Goal: Communication & Community: Share content

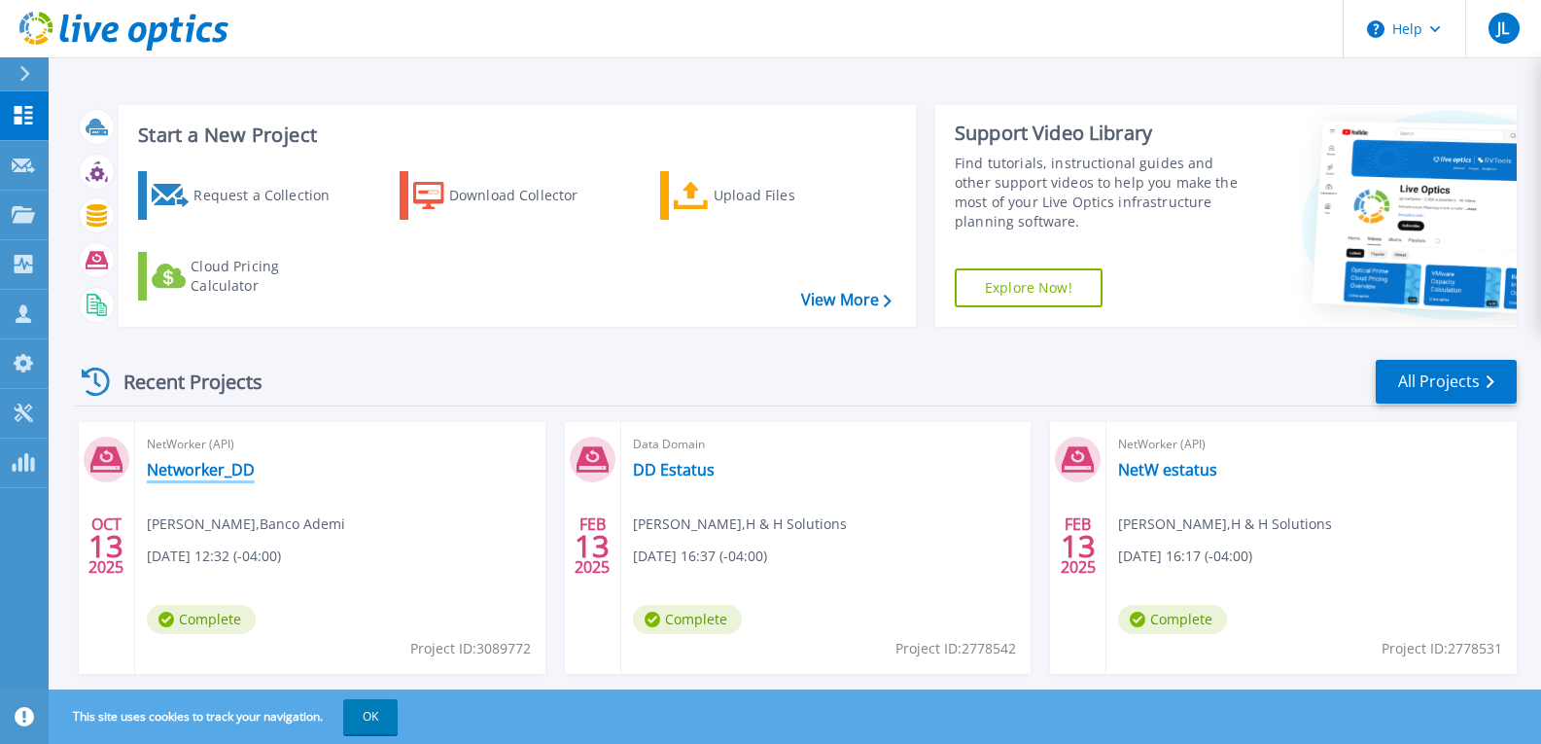
click at [210, 473] on link "Networker_DD" at bounding box center [201, 469] width 108 height 19
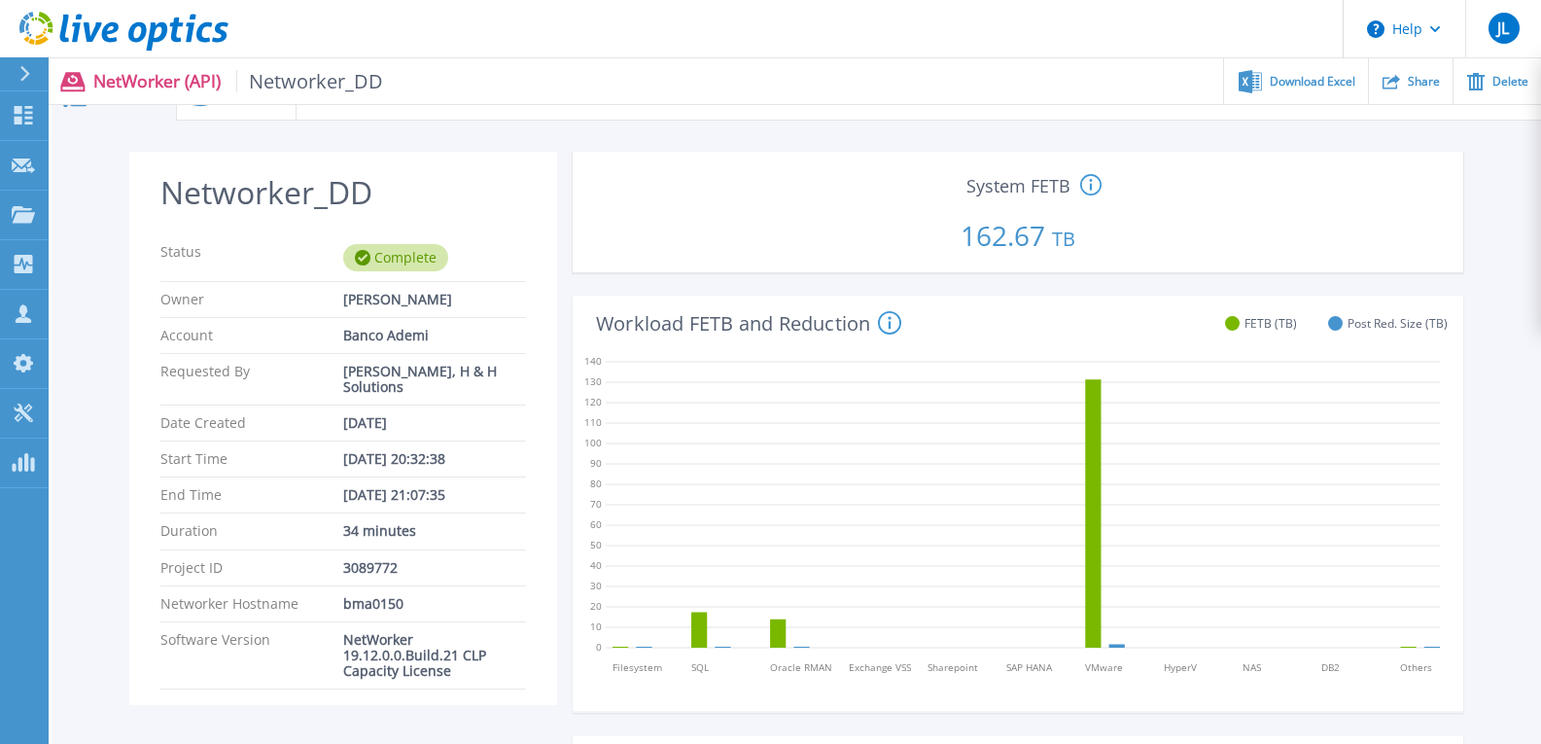
scroll to position [24, 0]
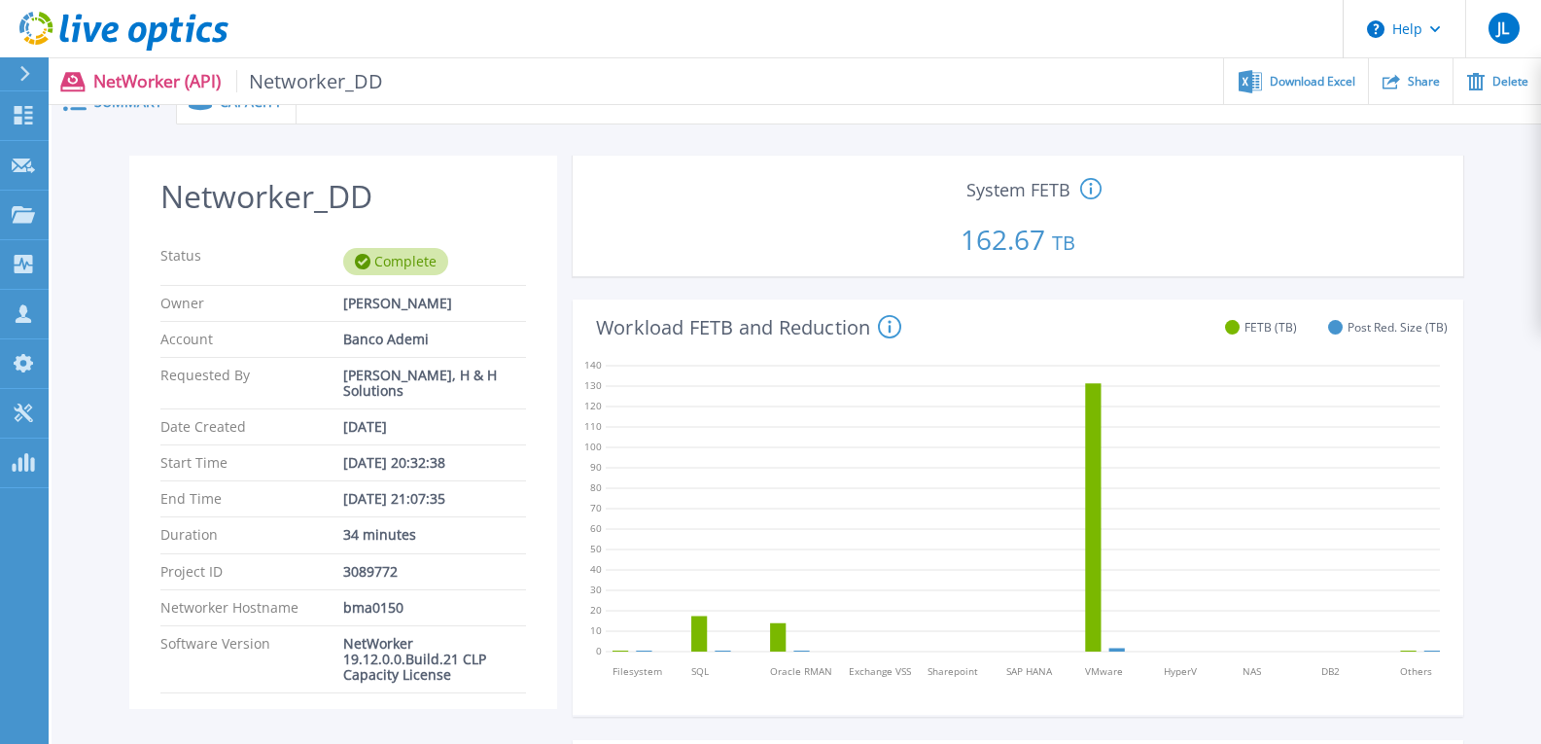
click at [262, 111] on div "Capacity" at bounding box center [237, 103] width 120 height 44
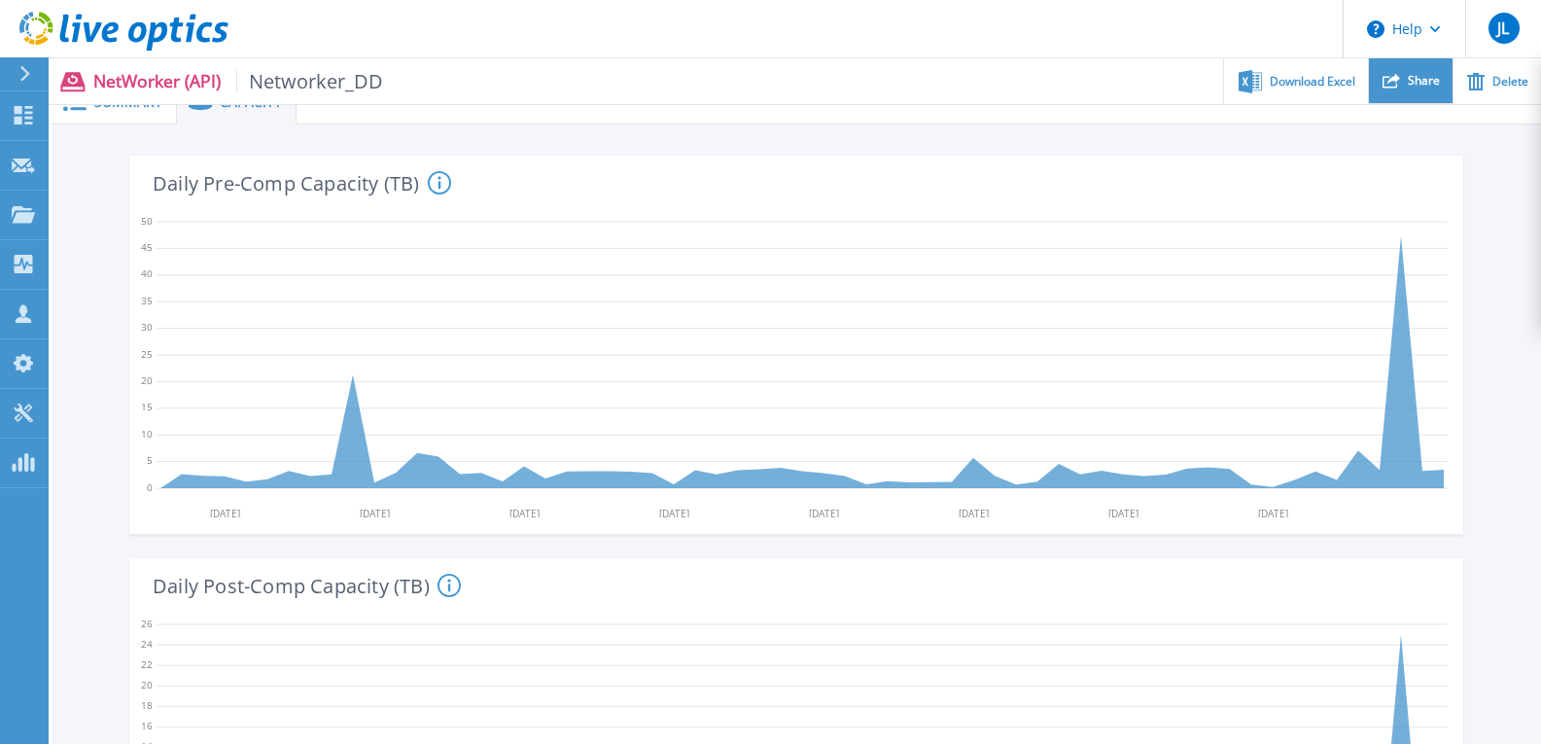
click at [1448, 63] on div "Share" at bounding box center [1411, 81] width 84 height 46
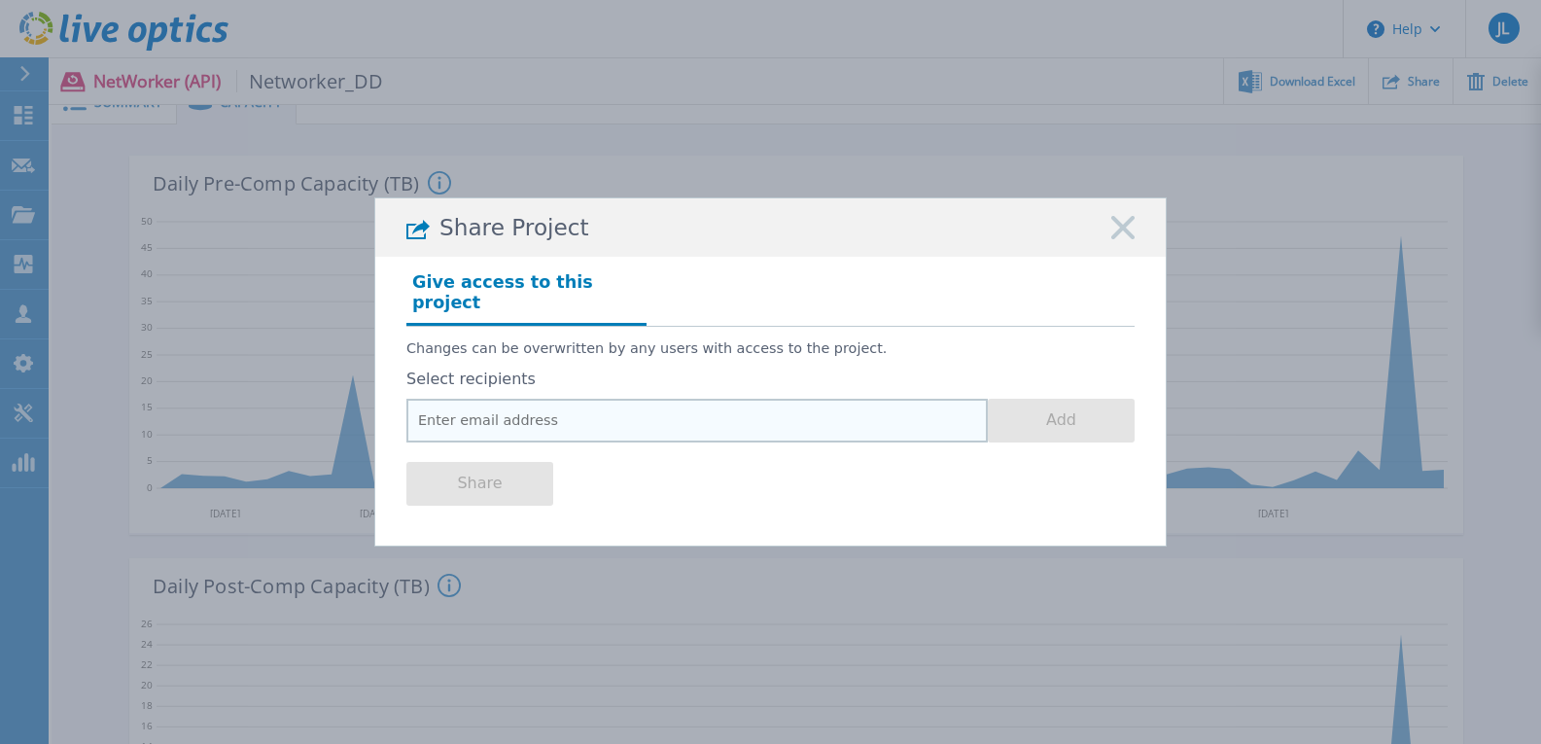
click at [684, 399] on input "email" at bounding box center [696, 421] width 581 height 44
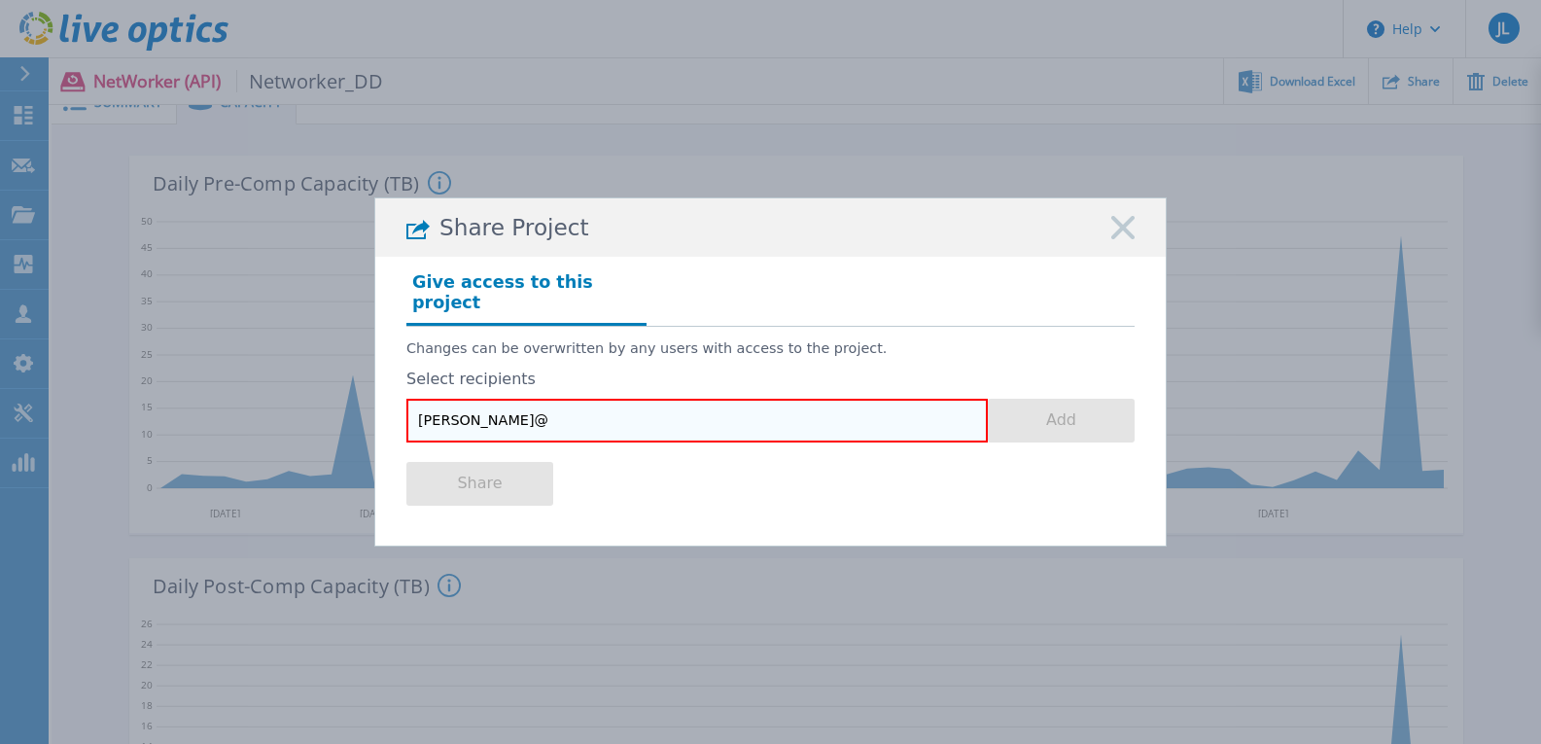
click at [576, 403] on input "[PERSON_NAME]@" at bounding box center [696, 421] width 581 height 44
click at [795, 420] on input "aguerrero@" at bounding box center [696, 421] width 581 height 44
paste input "[EMAIL_ADDRESS][DOMAIN_NAME]"
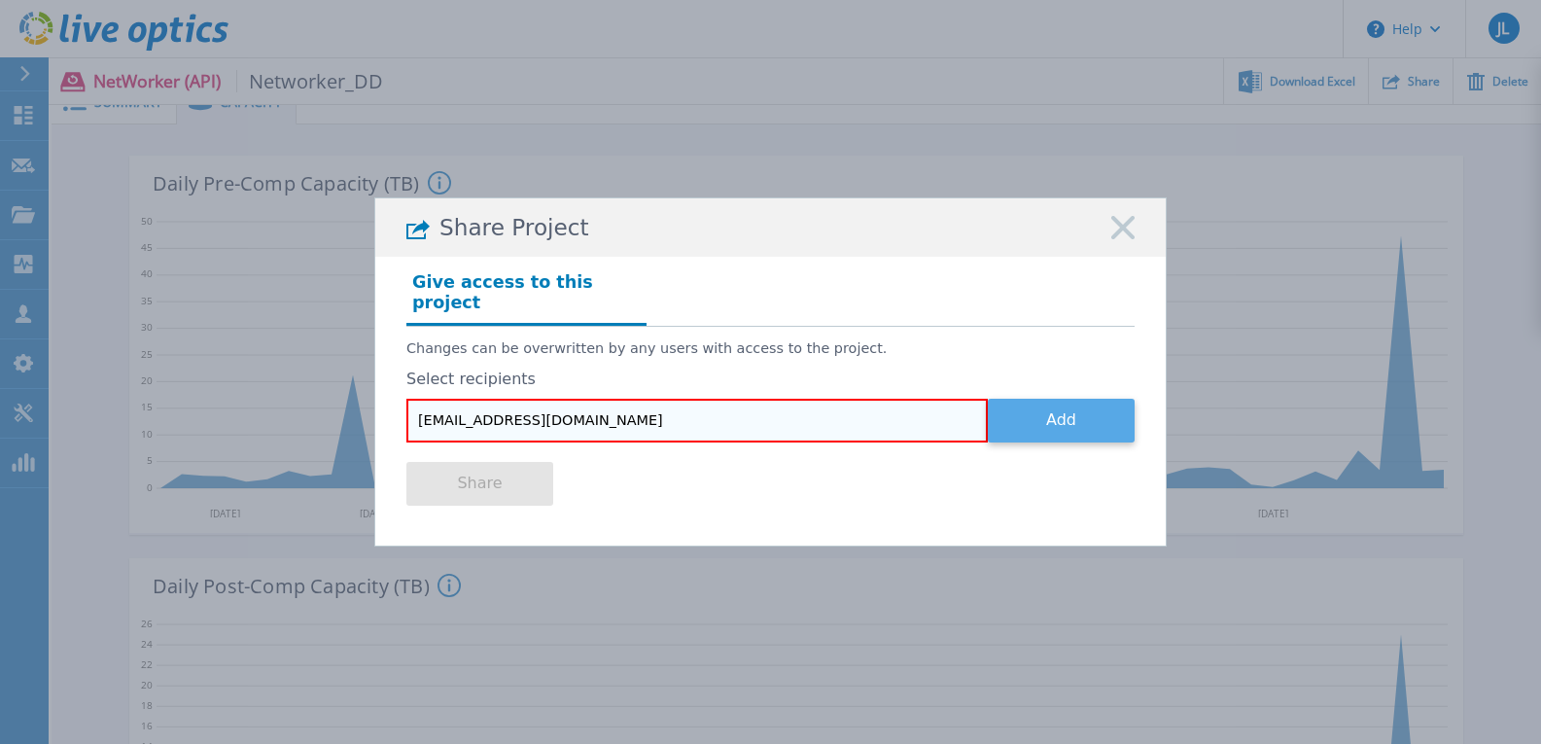
type input "[EMAIL_ADDRESS][DOMAIN_NAME]"
click at [1054, 399] on button "Add" at bounding box center [1061, 421] width 147 height 44
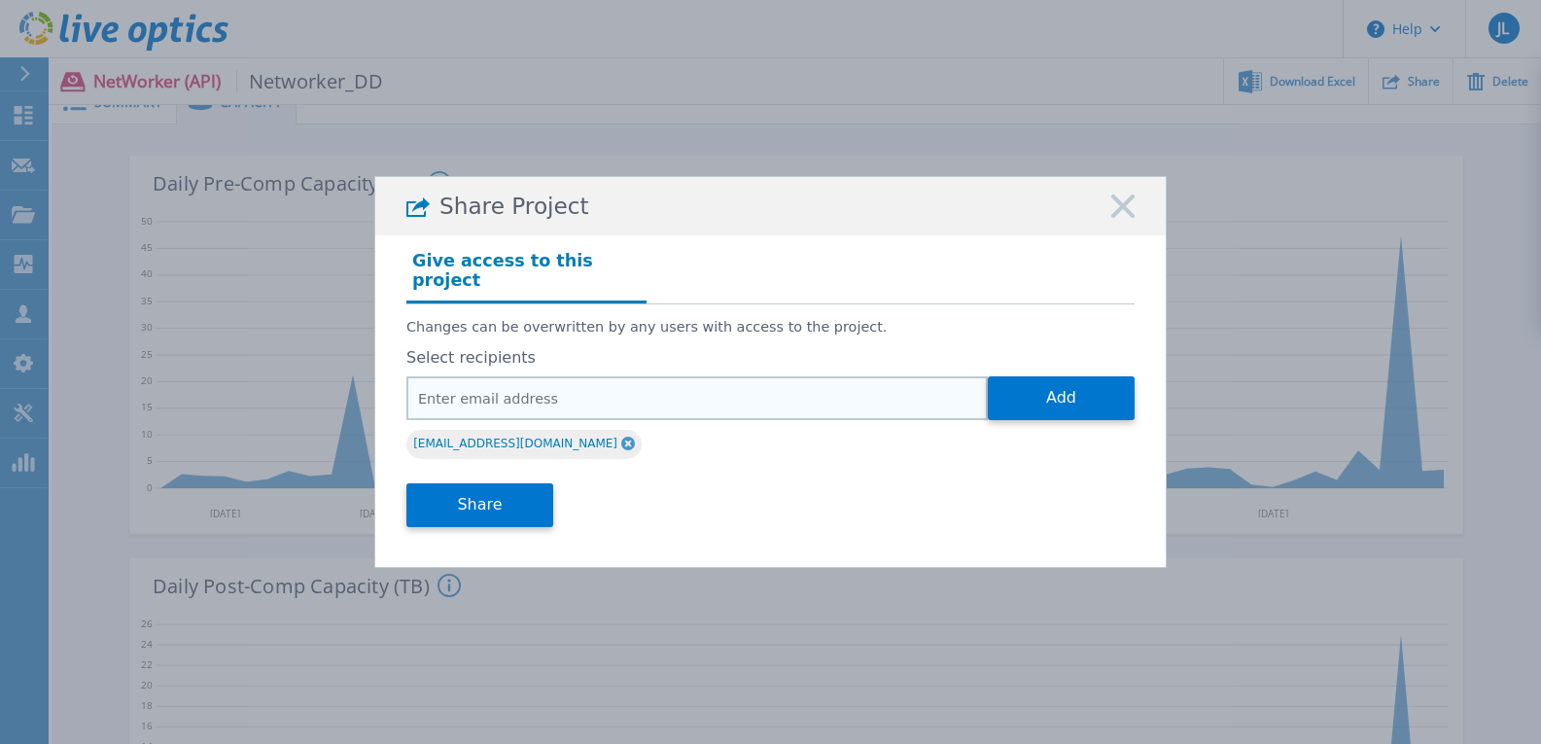
click at [534, 404] on input "email" at bounding box center [696, 398] width 581 height 44
paste input "[EMAIL_ADDRESS][DOMAIN_NAME]"
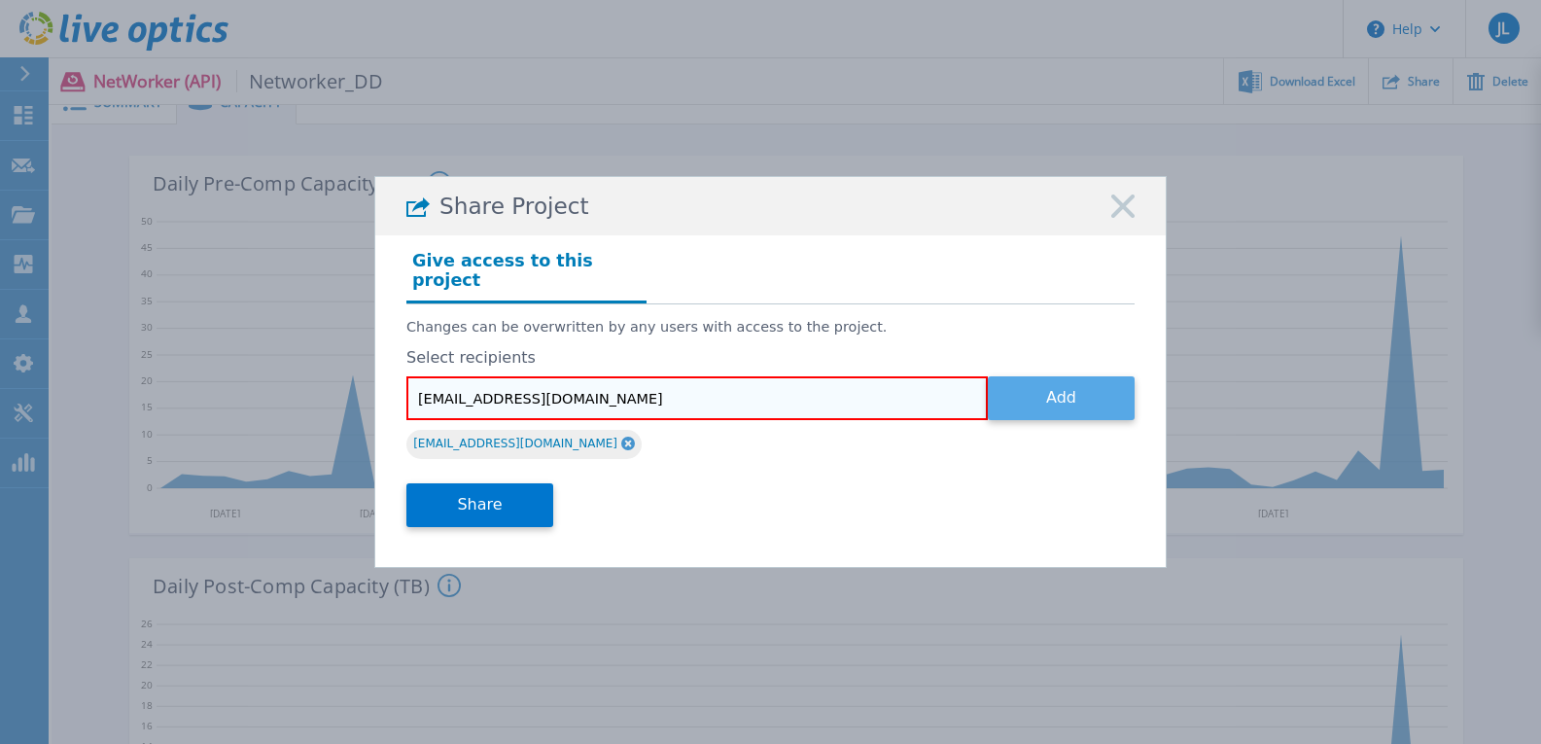
type input "[EMAIL_ADDRESS][DOMAIN_NAME]"
click at [1028, 396] on button "Add" at bounding box center [1061, 398] width 147 height 44
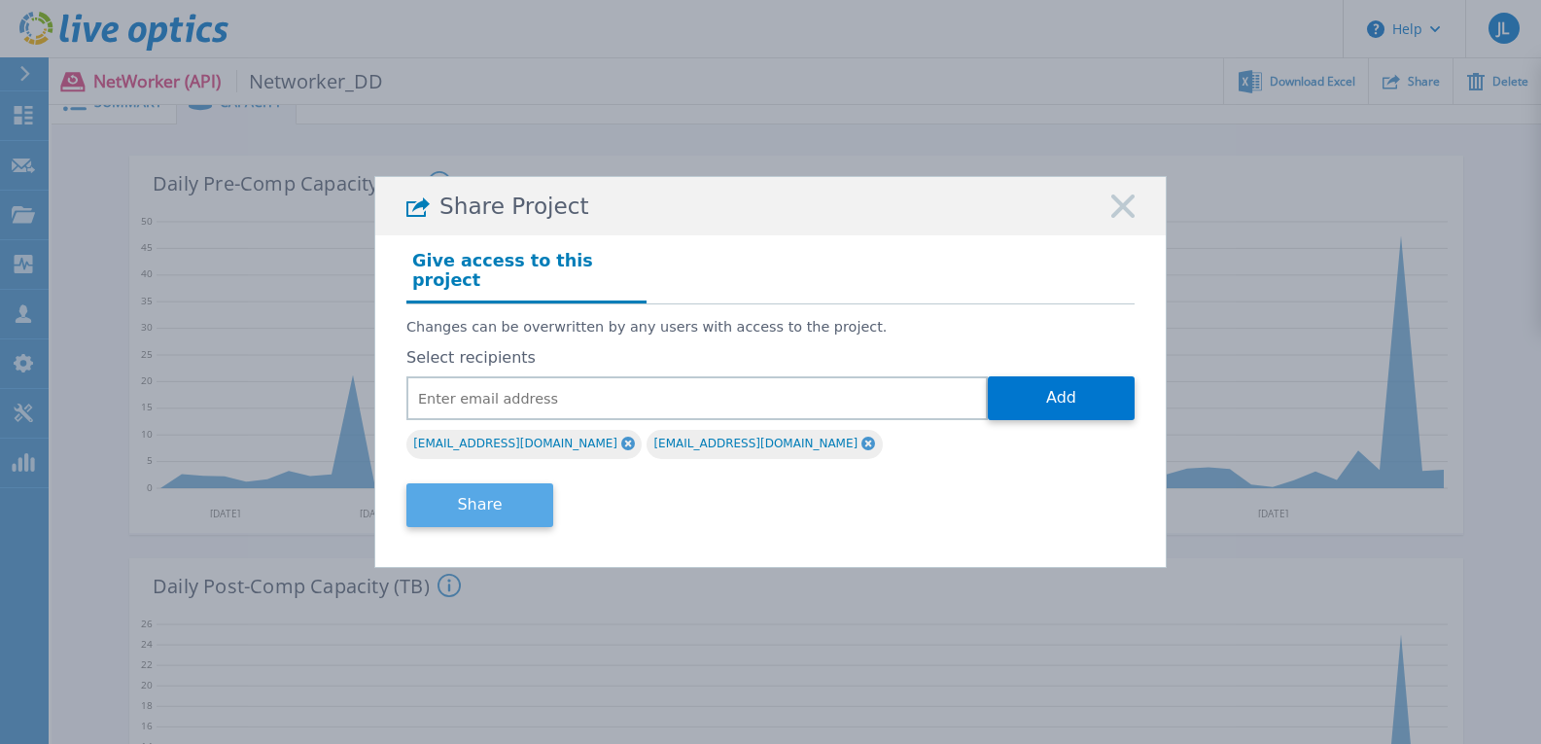
click at [493, 495] on button "Share" at bounding box center [479, 505] width 147 height 44
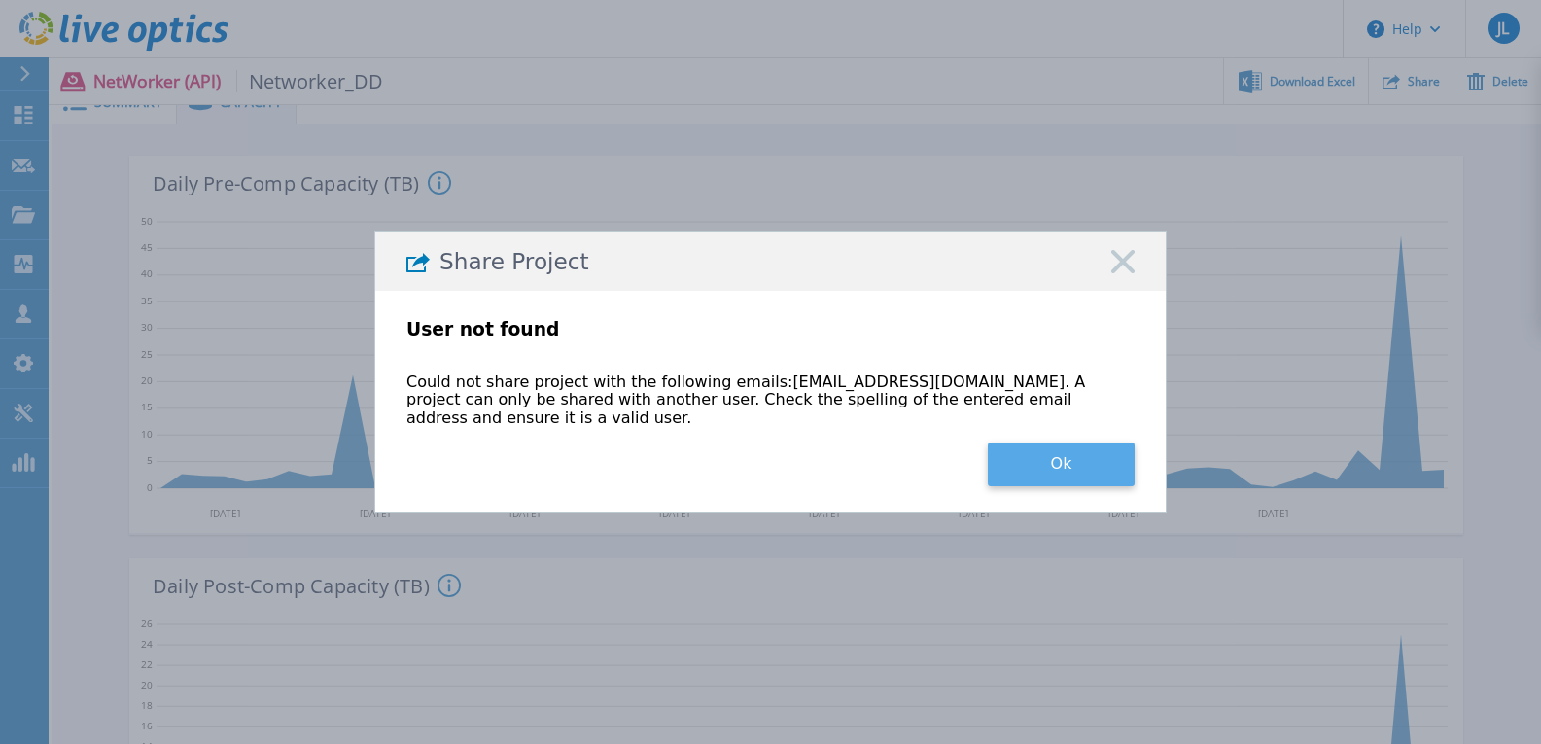
click at [1058, 444] on button "Ok" at bounding box center [1061, 464] width 147 height 44
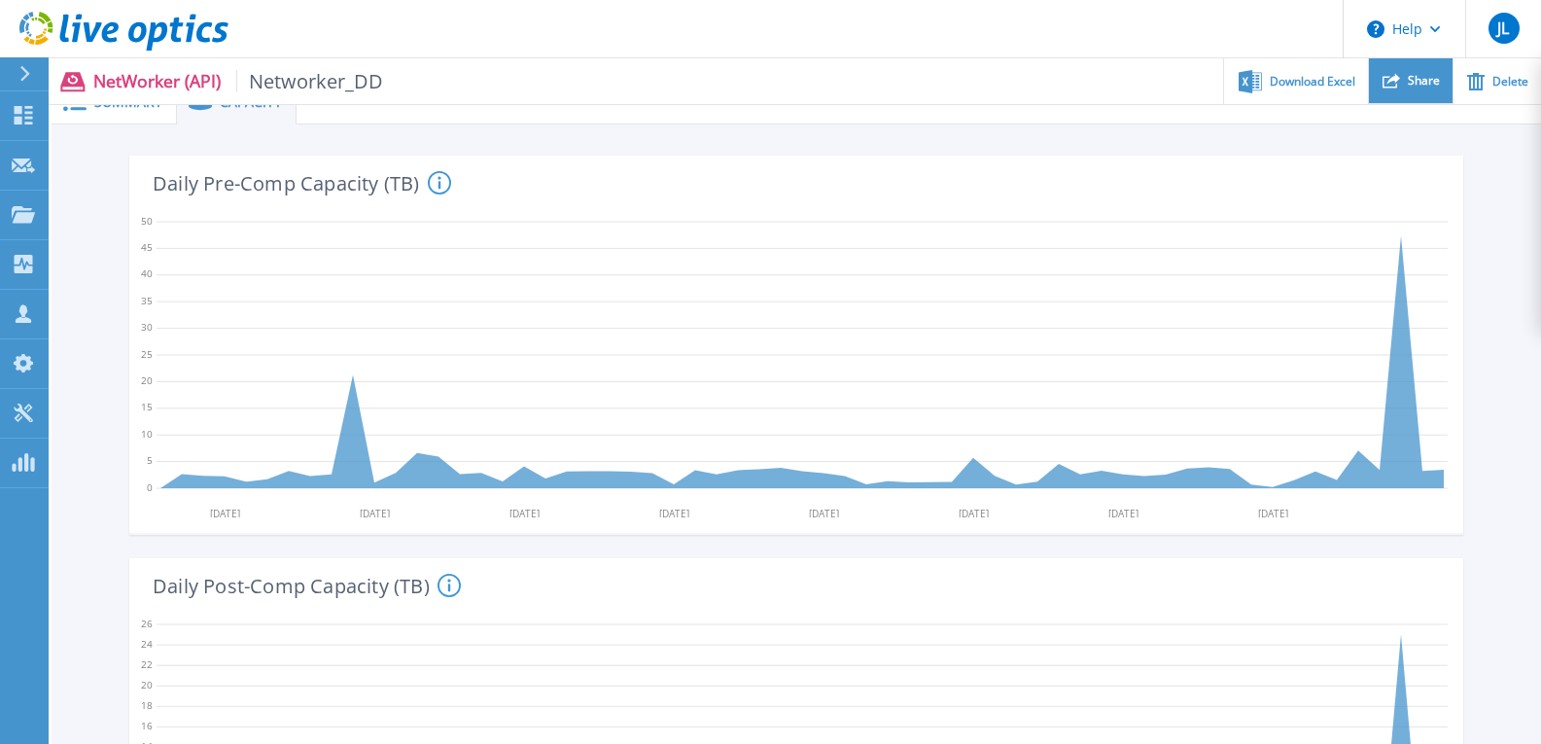
click at [1419, 83] on span "Share" at bounding box center [1424, 81] width 32 height 12
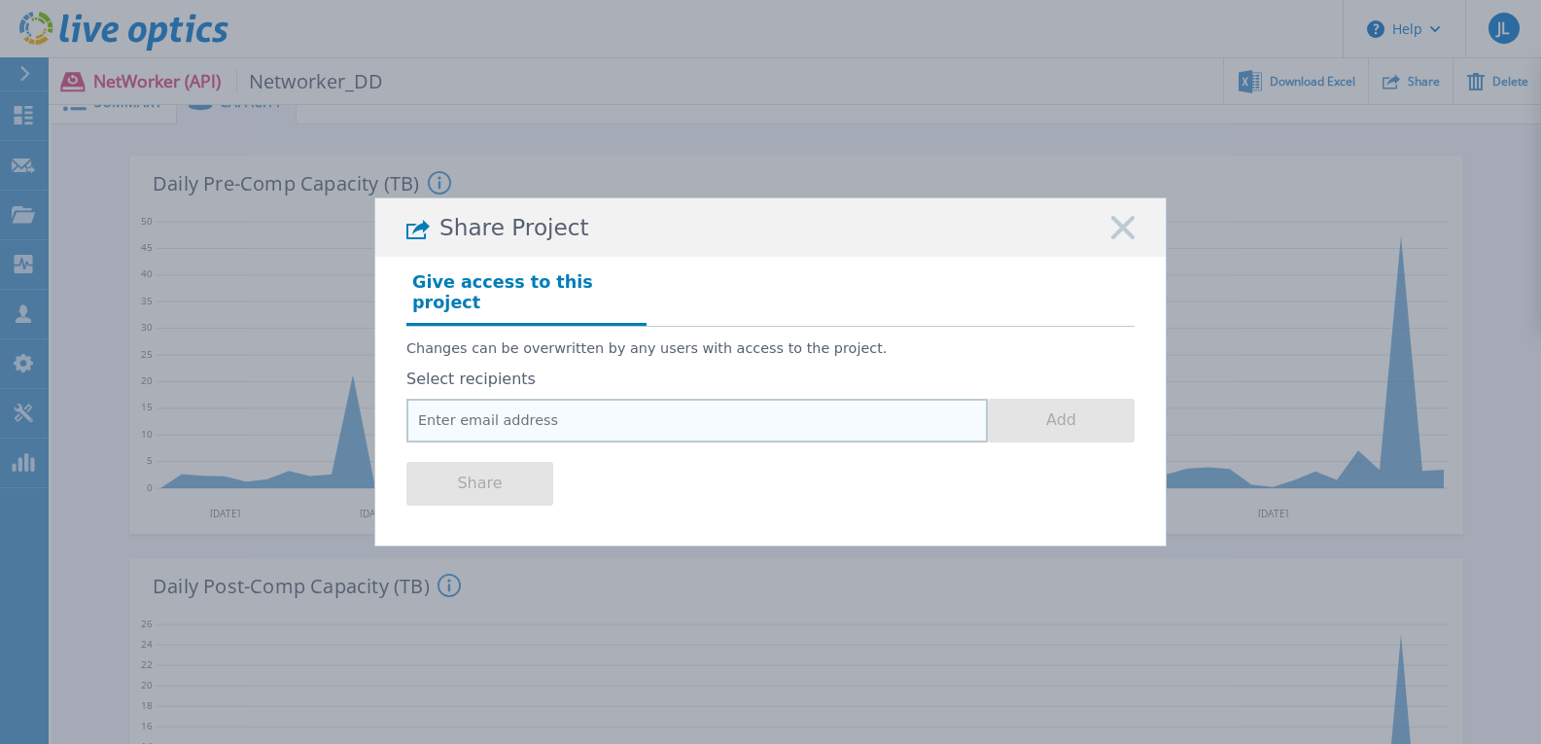
click at [709, 431] on input "email" at bounding box center [696, 421] width 581 height 44
paste input "[EMAIL_ADDRESS][DOMAIN_NAME]"
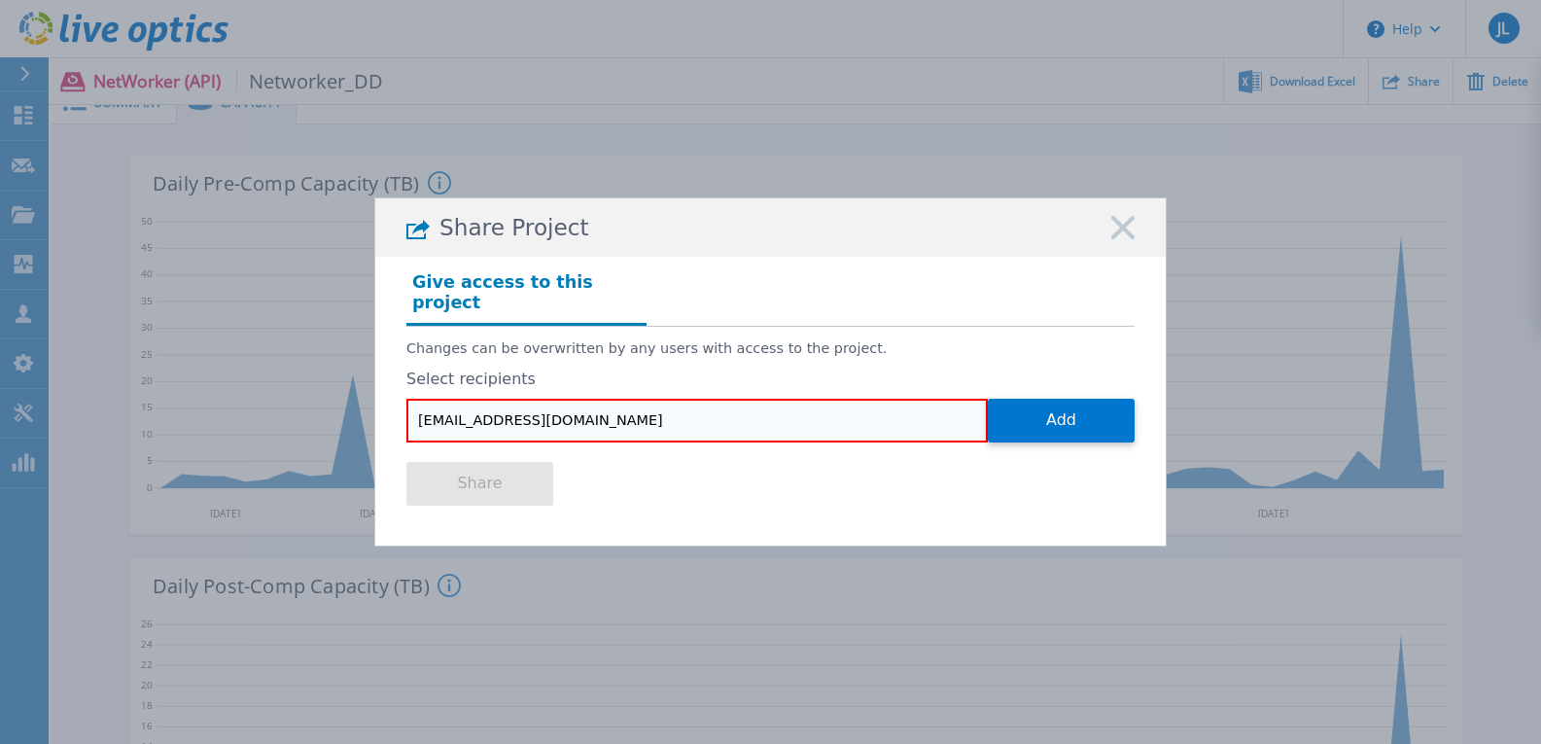
click at [442, 414] on input "[EMAIL_ADDRESS][DOMAIN_NAME]" at bounding box center [696, 421] width 581 height 44
type input "[EMAIL_ADDRESS][DOMAIN_NAME]"
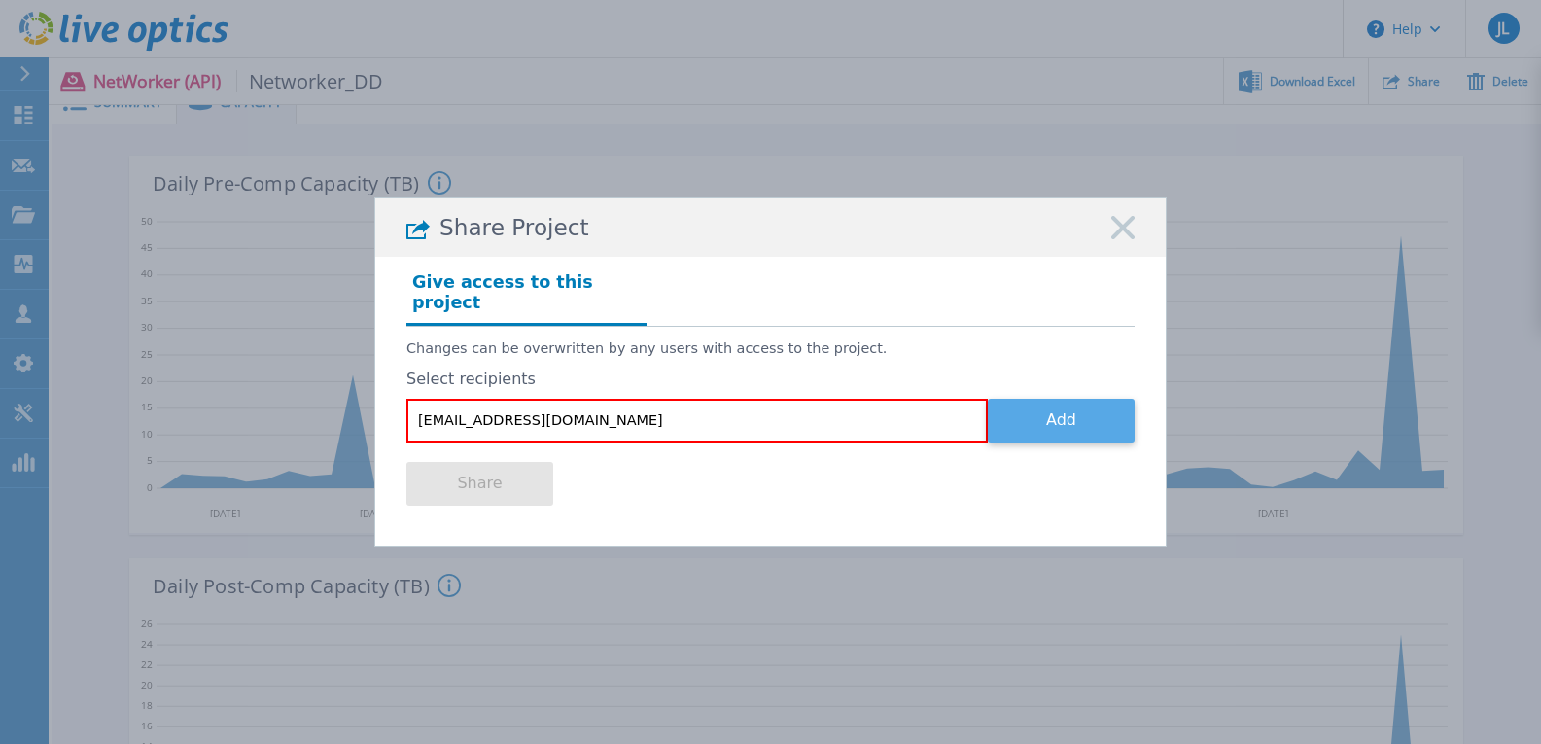
click at [1056, 420] on button "Add" at bounding box center [1061, 421] width 147 height 44
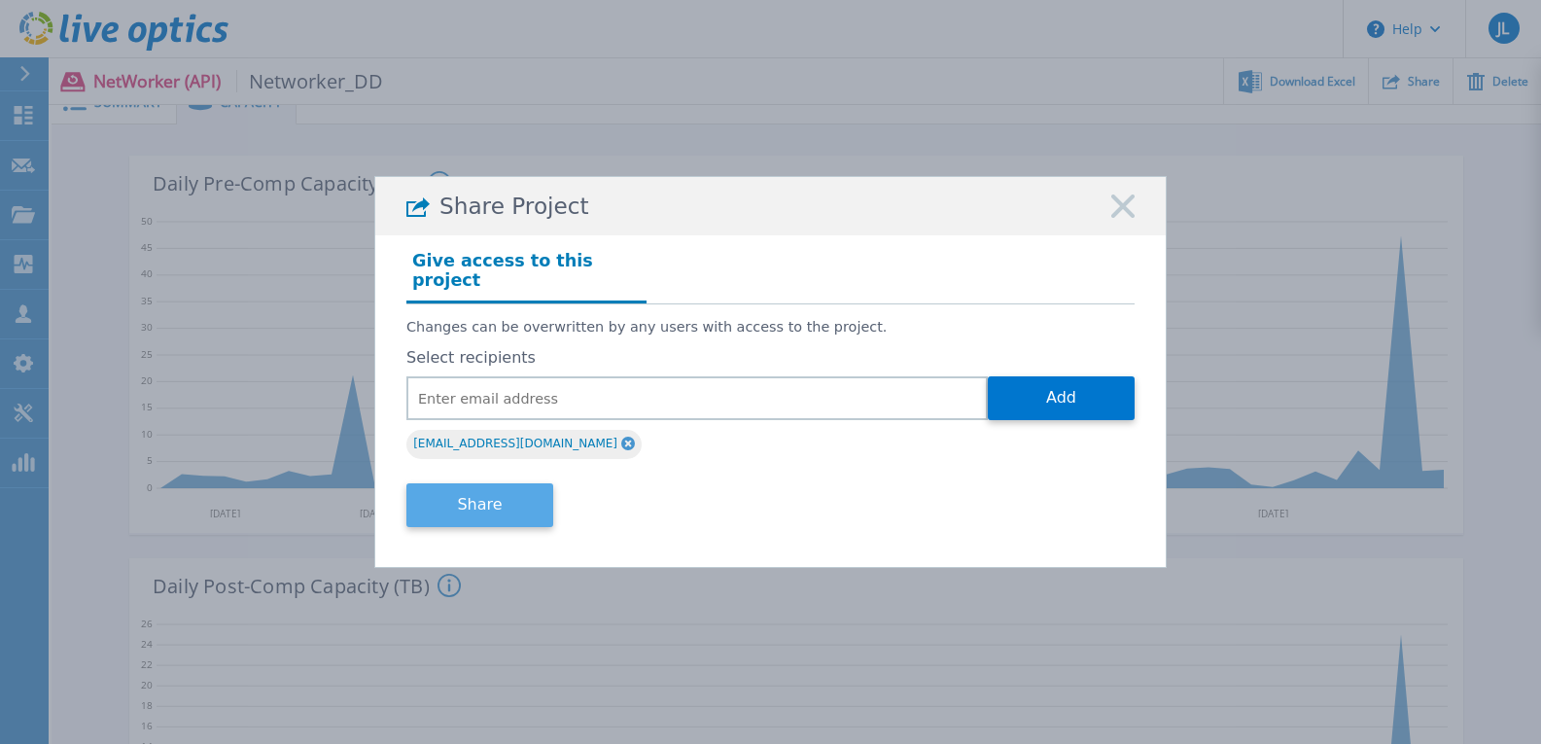
click at [463, 492] on button "Share" at bounding box center [479, 505] width 147 height 44
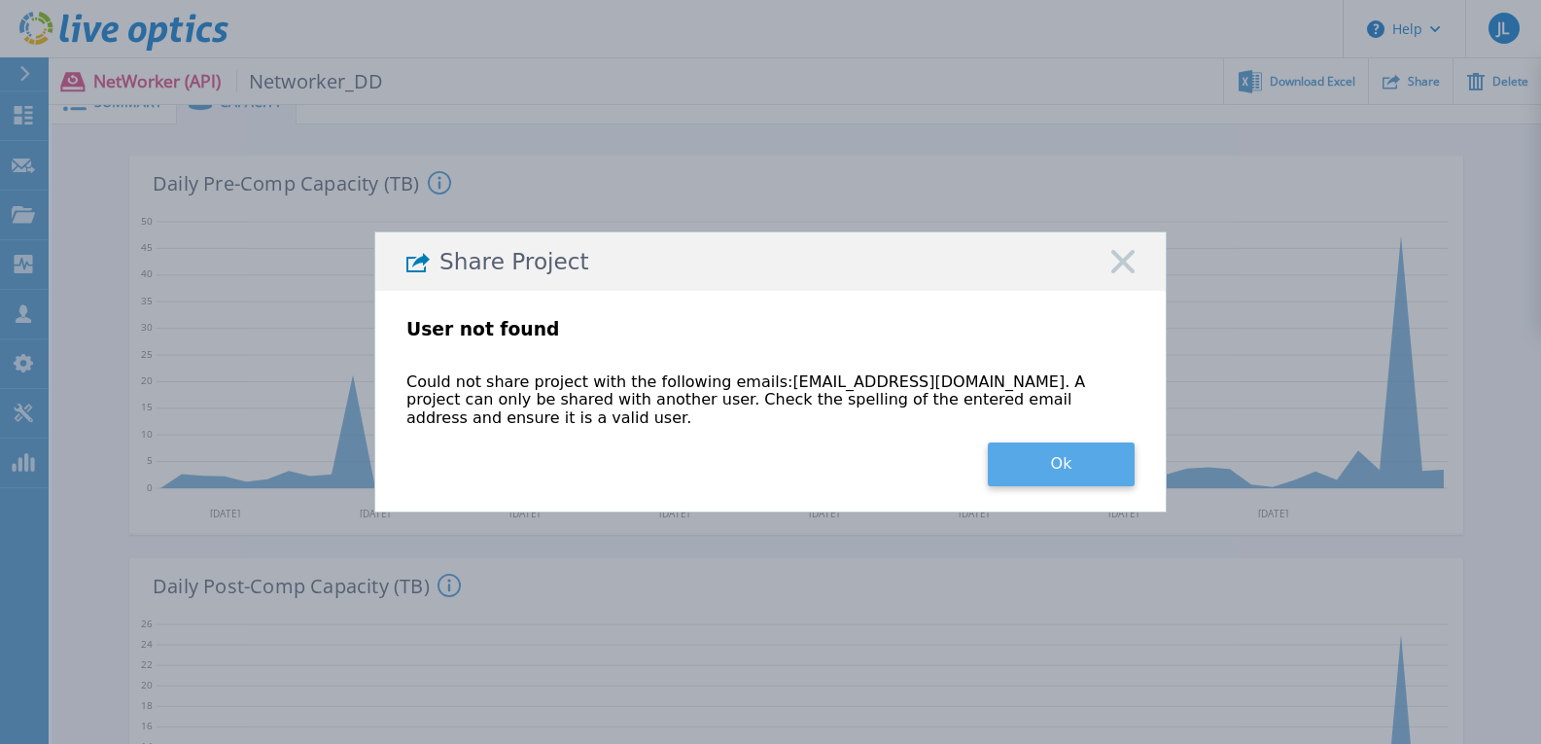
click at [1042, 442] on button "Ok" at bounding box center [1061, 464] width 147 height 44
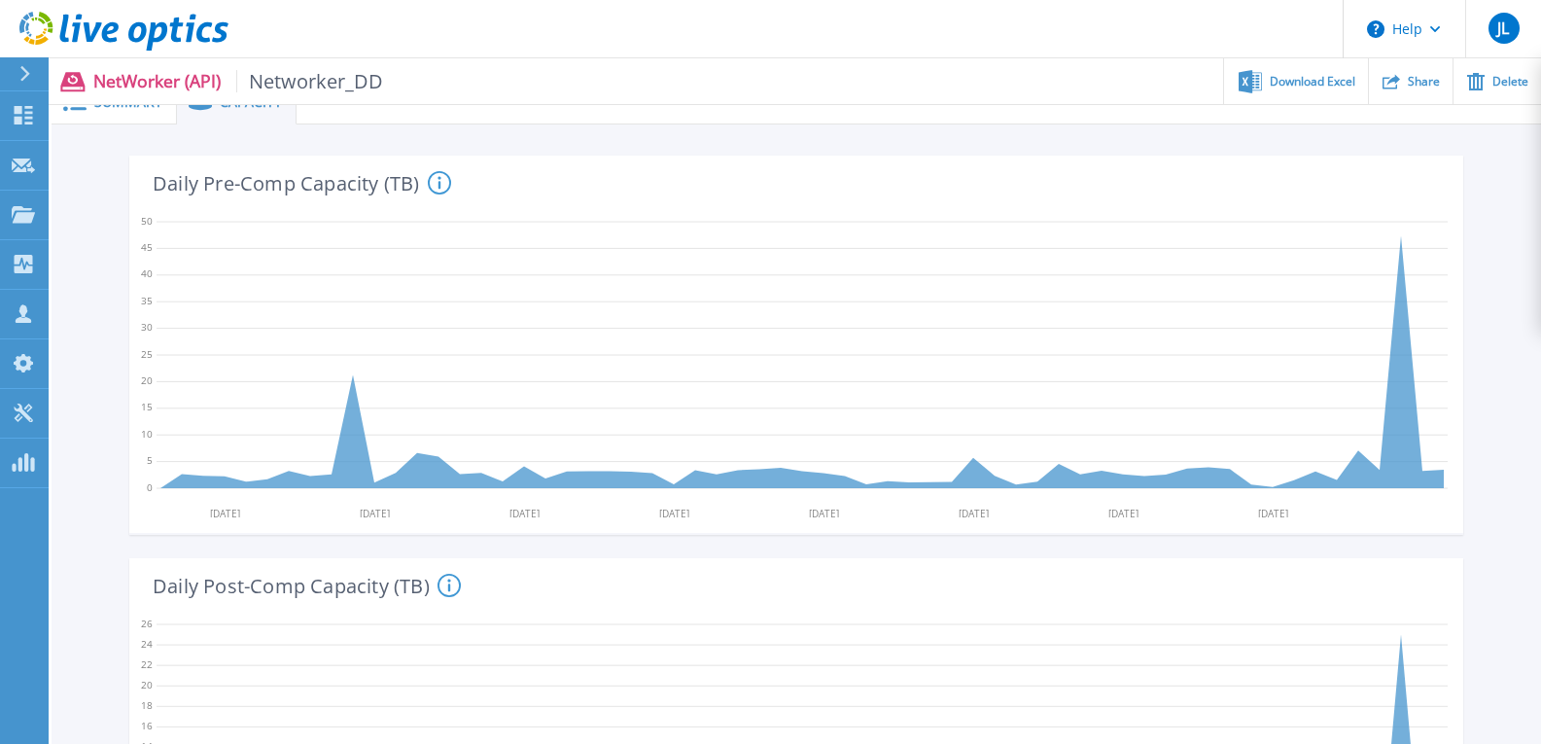
click at [25, 76] on icon at bounding box center [25, 74] width 10 height 16
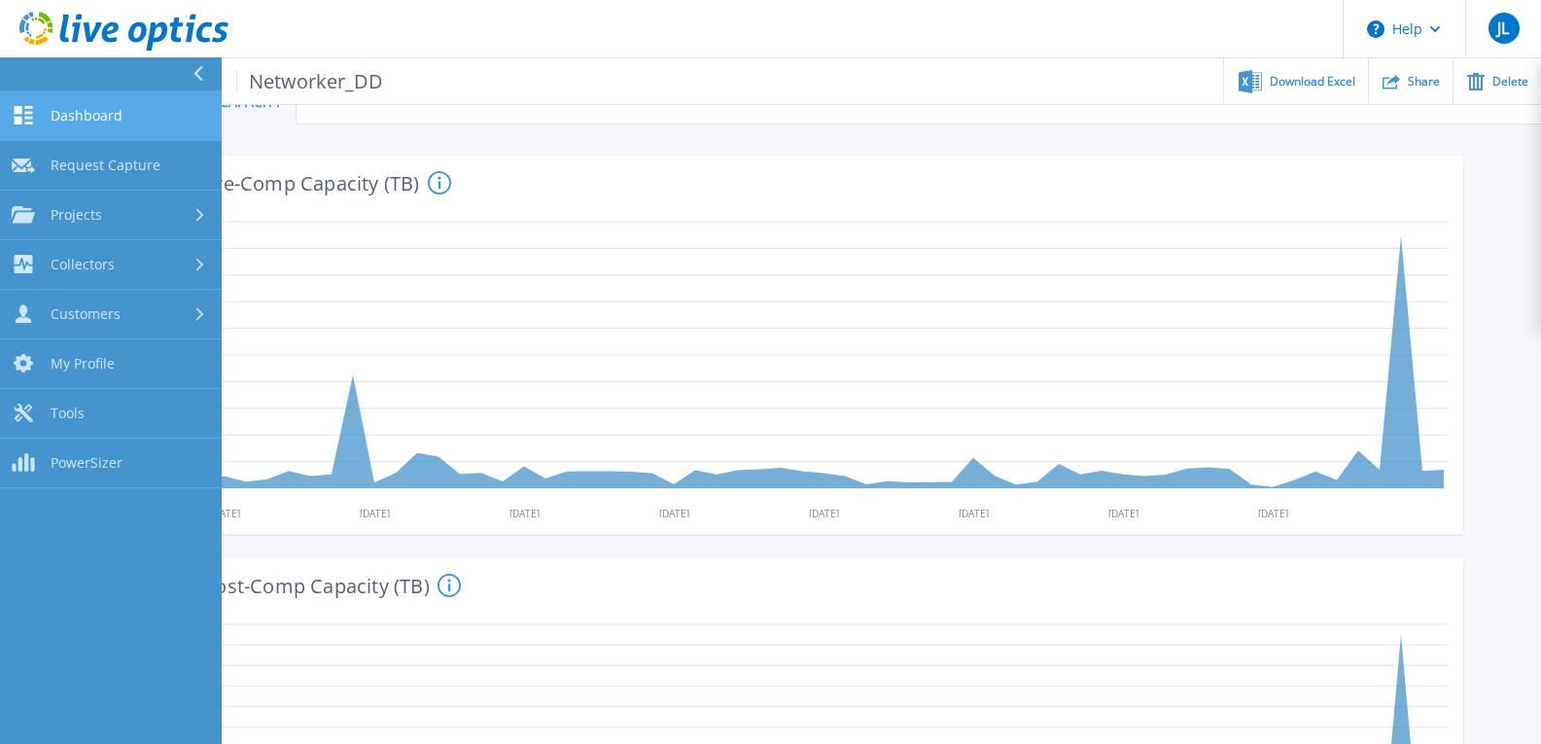
click at [78, 107] on span "Dashboard" at bounding box center [87, 115] width 72 height 17
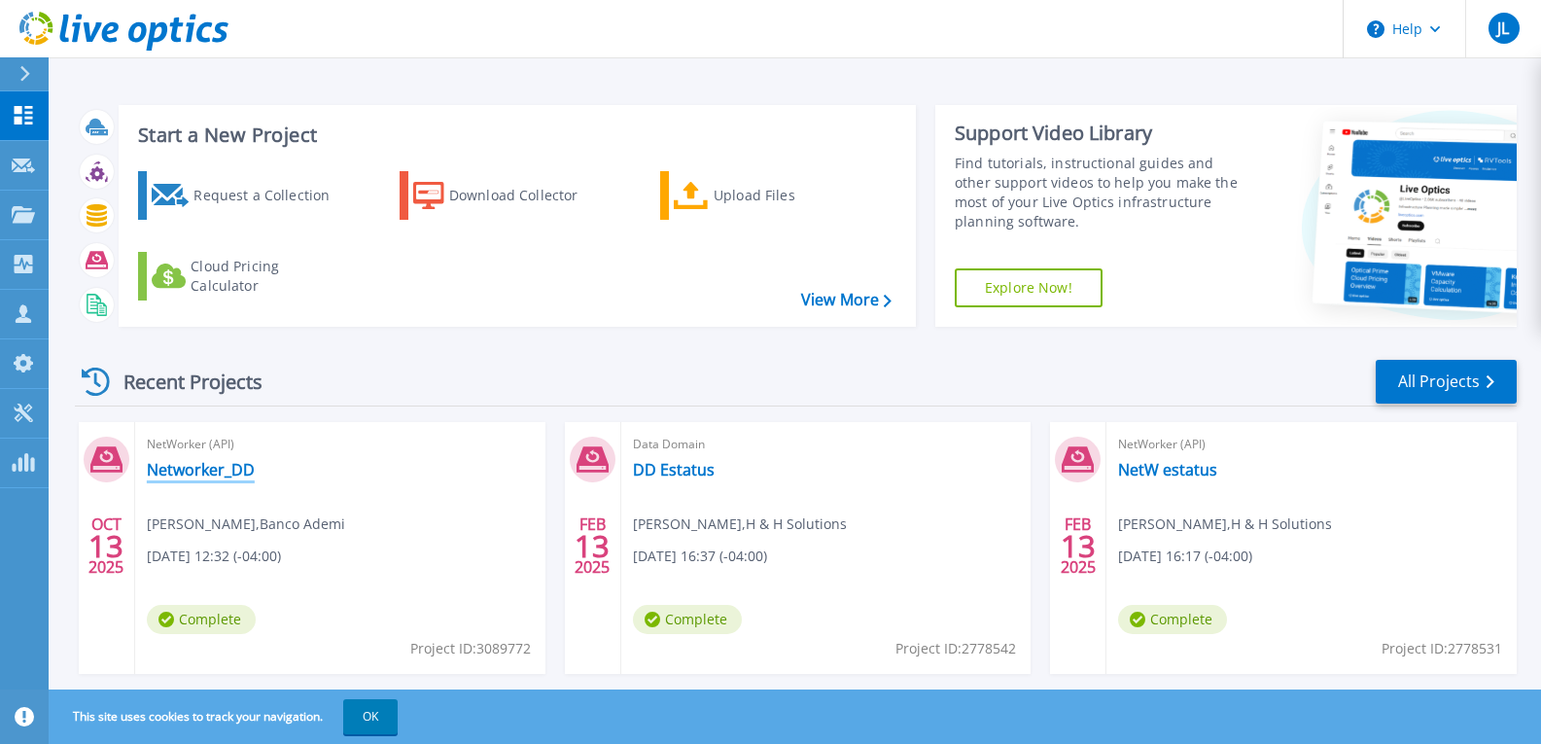
click at [223, 471] on link "Networker_DD" at bounding box center [201, 469] width 108 height 19
